Goal: Information Seeking & Learning: Learn about a topic

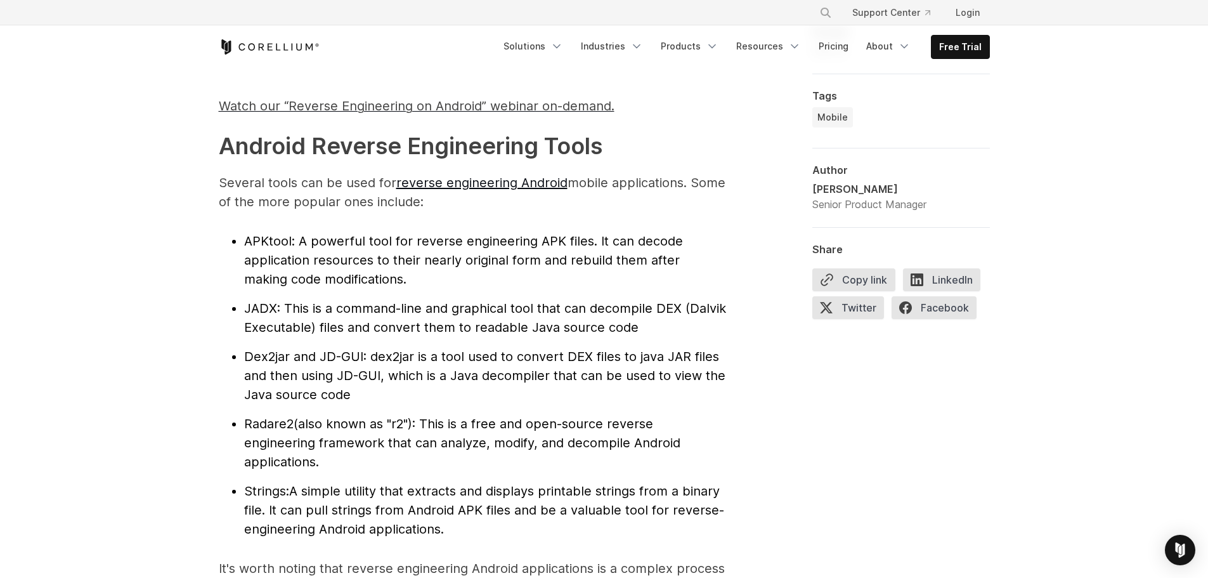
scroll to position [1268, 0]
click at [273, 308] on span "JADX" at bounding box center [260, 306] width 33 height 15
drag, startPoint x: 273, startPoint y: 308, endPoint x: 358, endPoint y: 308, distance: 85.6
click at [358, 308] on li "JADX : This is a command-line and graphical tool that can decompile DEX (Dalvik…" at bounding box center [485, 316] width 482 height 38
click at [496, 311] on span ": This is a command-line and graphical tool that can decompile DEX (Dalvik Exec…" at bounding box center [485, 316] width 482 height 34
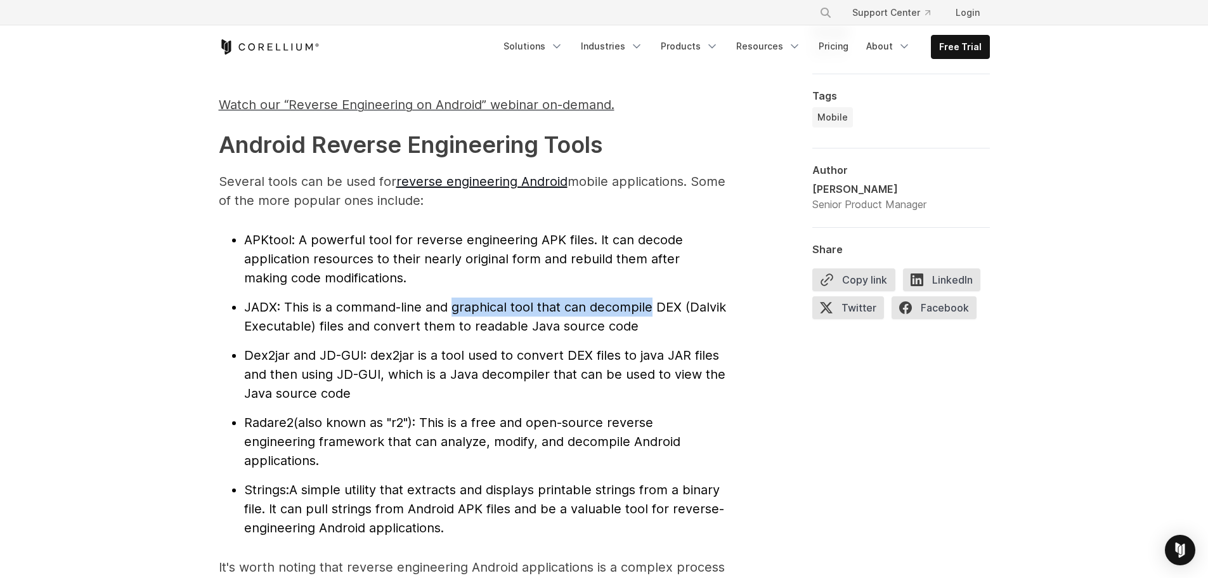
drag, startPoint x: 496, startPoint y: 311, endPoint x: 642, endPoint y: 313, distance: 145.8
click at [642, 313] on span ": This is a command-line and graphical tool that can decompile DEX (Dalvik Exec…" at bounding box center [485, 316] width 482 height 34
click at [681, 316] on li "JADX : This is a command-line and graphical tool that can decompile DEX (Dalvik…" at bounding box center [485, 316] width 482 height 38
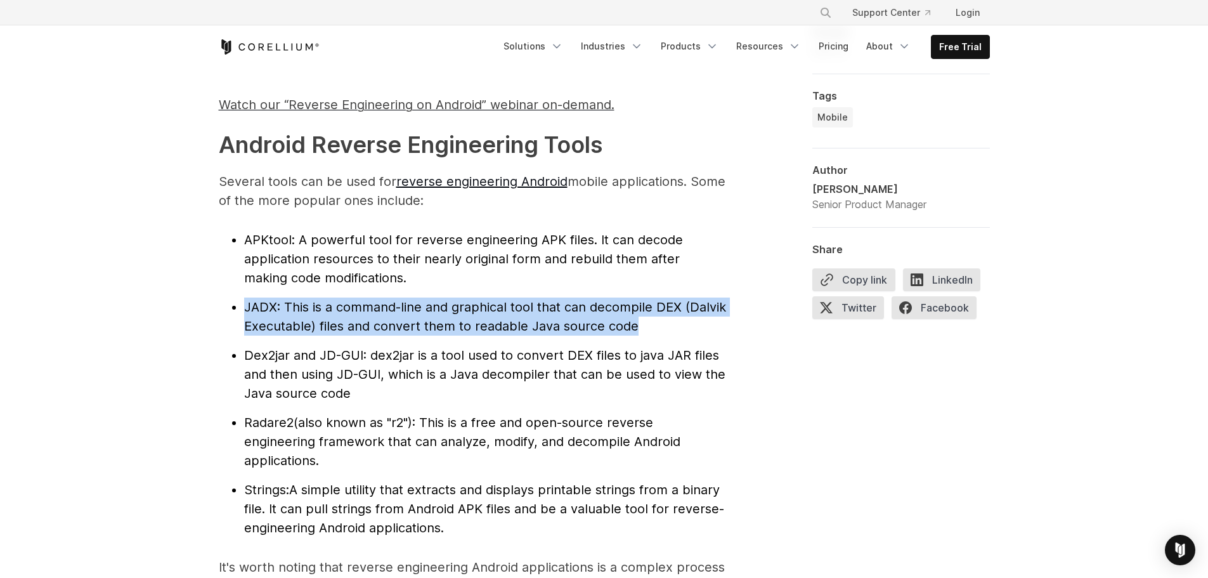
drag, startPoint x: 680, startPoint y: 320, endPoint x: 235, endPoint y: 304, distance: 446.0
click at [244, 304] on li "JADX : This is a command-line and graphical tool that can decompile DEX (Dalvik…" at bounding box center [485, 316] width 482 height 38
copy li "JADX : This is a command-line and graphical tool that can decompile DEX (Dalvik…"
click at [308, 299] on span ": This is a command-line and graphical tool that can decompile DEX (Dalvik Exec…" at bounding box center [485, 316] width 482 height 34
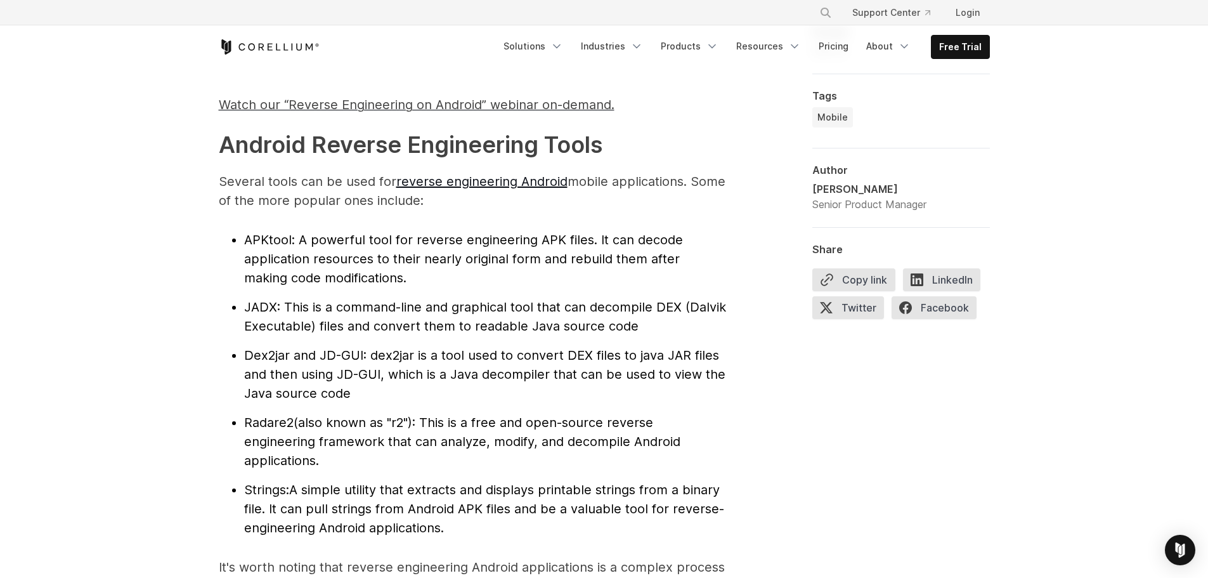
click at [261, 304] on span "JADX" at bounding box center [260, 306] width 33 height 15
copy span "JADX"
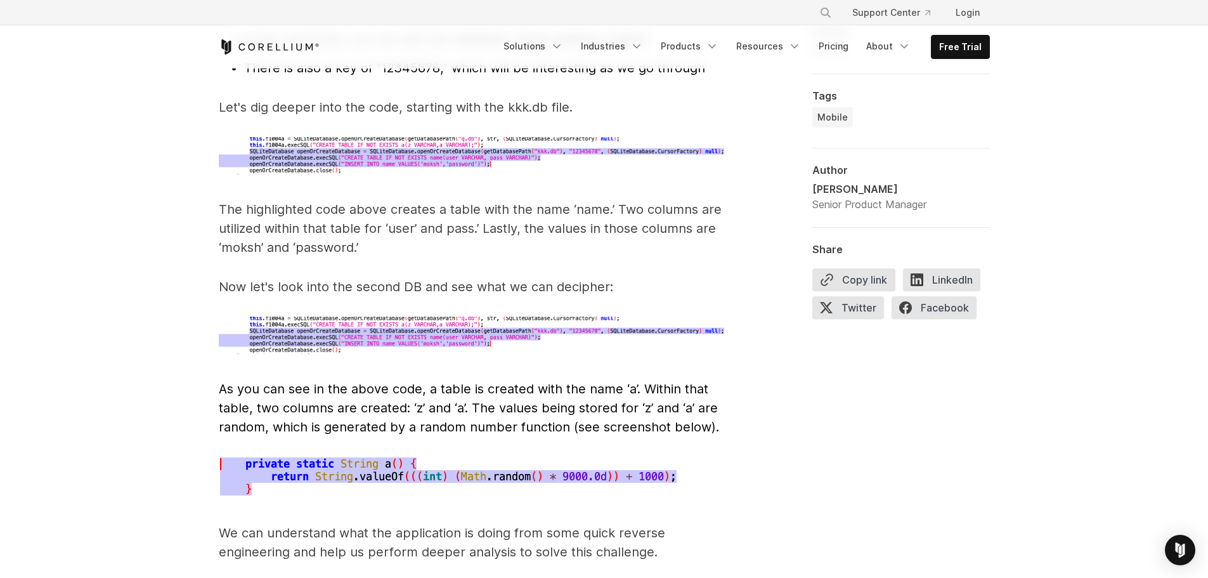
scroll to position [4311, 0]
